Goal: Information Seeking & Learning: Learn about a topic

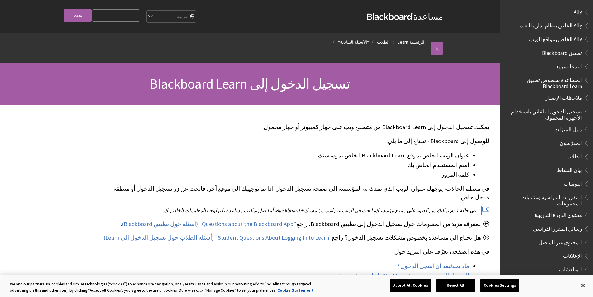
click at [570, 52] on span "تطبيق Blackboard" at bounding box center [562, 52] width 40 height 8
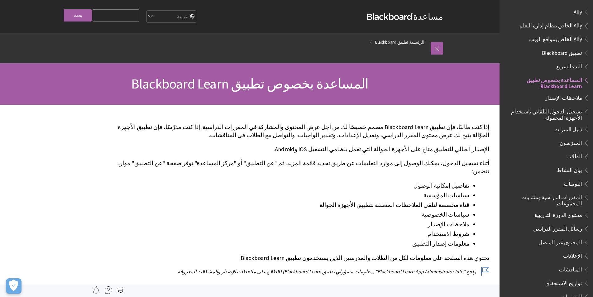
click at [570, 51] on span "تطبيق Blackboard" at bounding box center [562, 52] width 40 height 8
click at [578, 65] on span "البدء السريع" at bounding box center [569, 65] width 26 height 8
